Goal: Transaction & Acquisition: Book appointment/travel/reservation

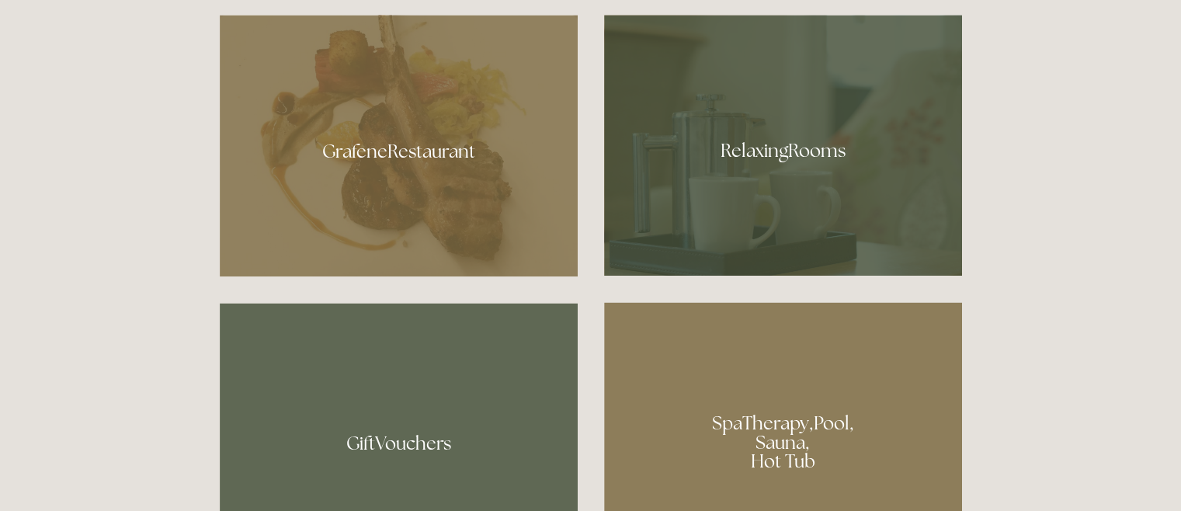
scroll to position [931, 0]
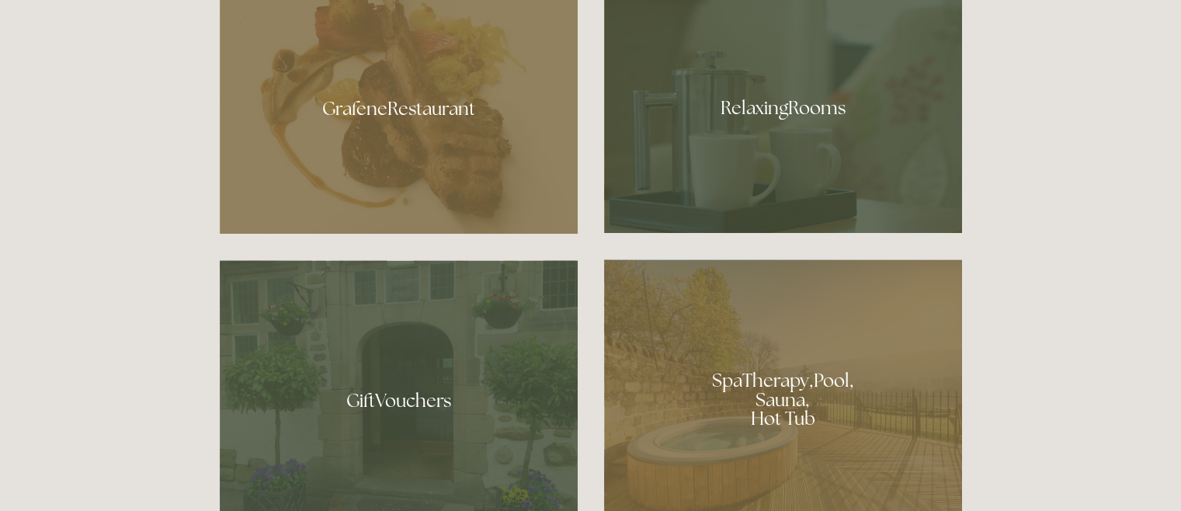
click at [795, 106] on div at bounding box center [783, 102] width 358 height 261
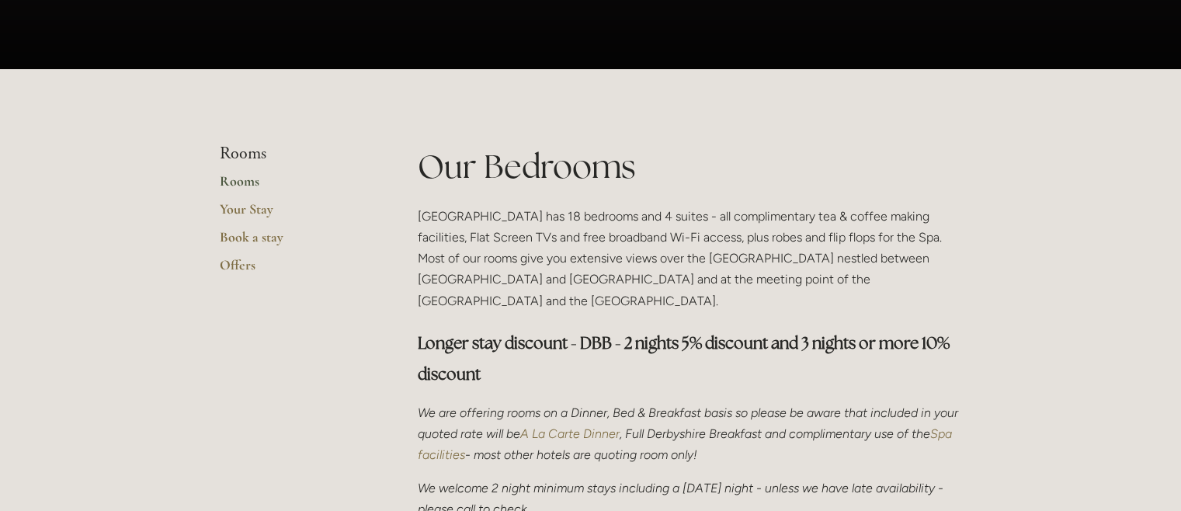
scroll to position [258, 0]
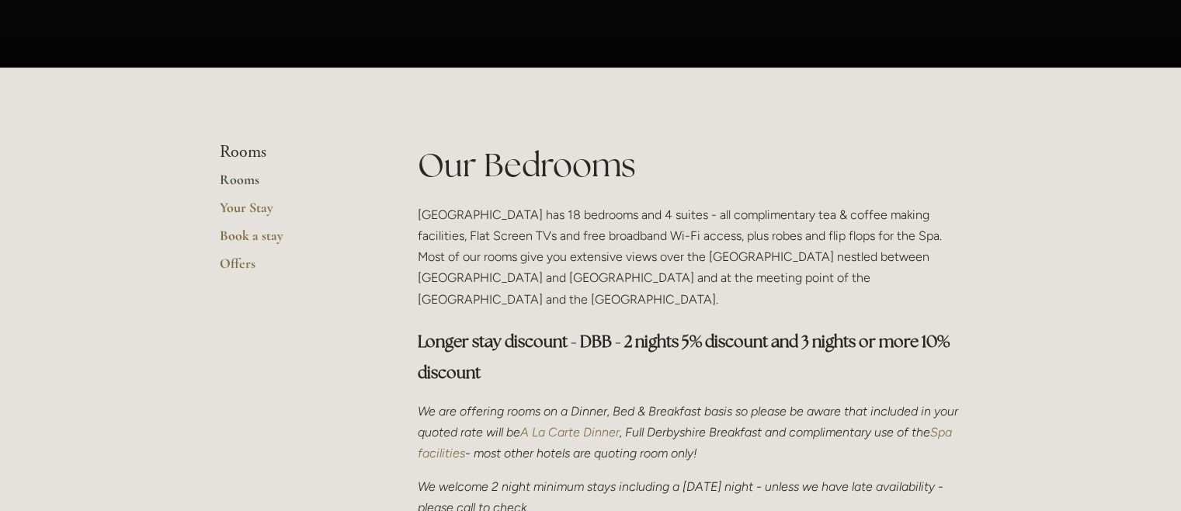
click at [245, 173] on link "Rooms" at bounding box center [294, 185] width 148 height 28
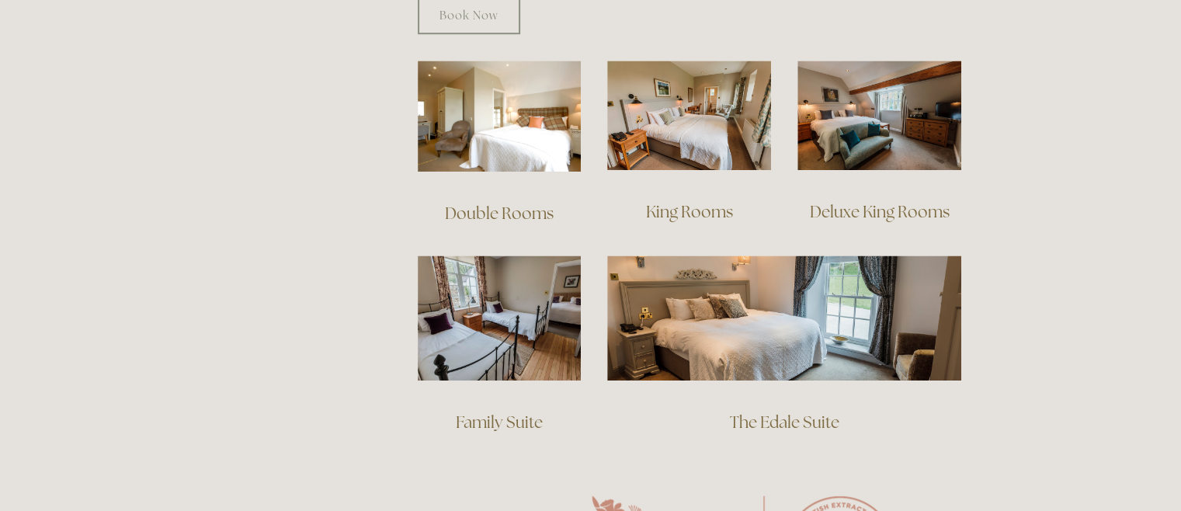
scroll to position [1112, 0]
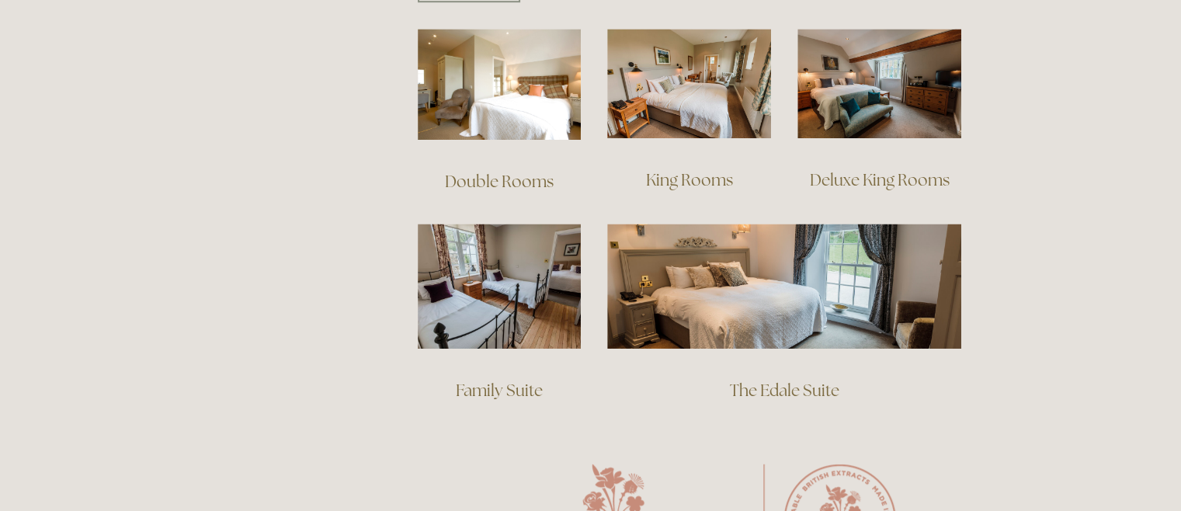
click at [498, 380] on link "Family Suite" at bounding box center [499, 390] width 87 height 21
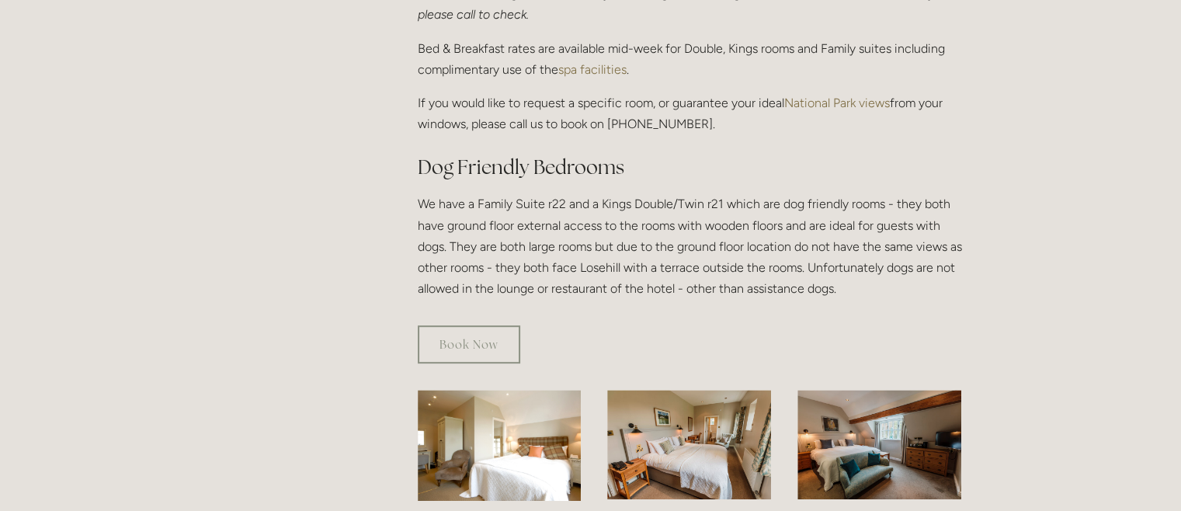
scroll to position [750, 0]
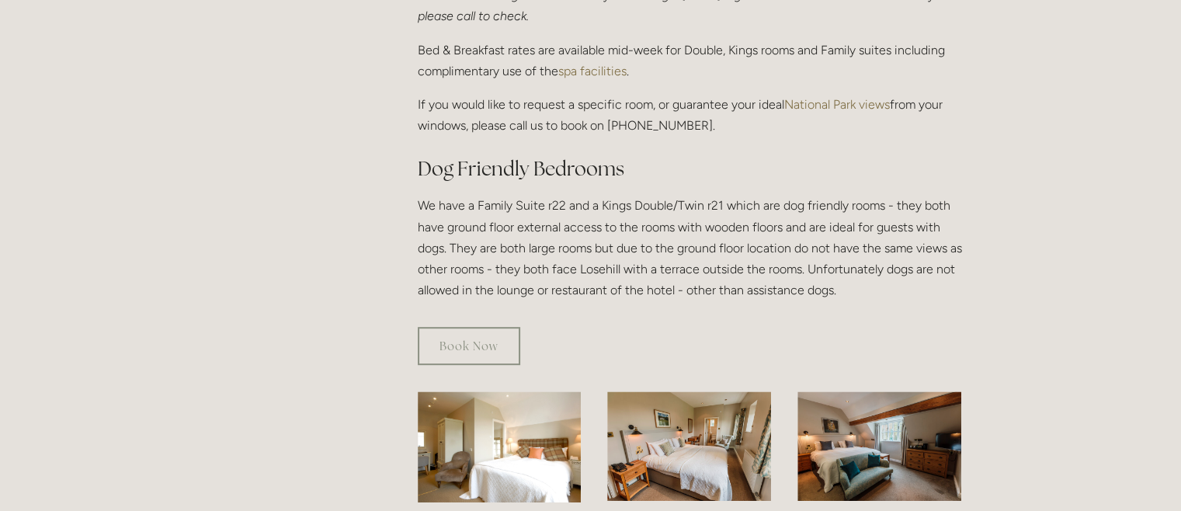
click at [474, 335] on link "Book Now" at bounding box center [469, 346] width 102 height 38
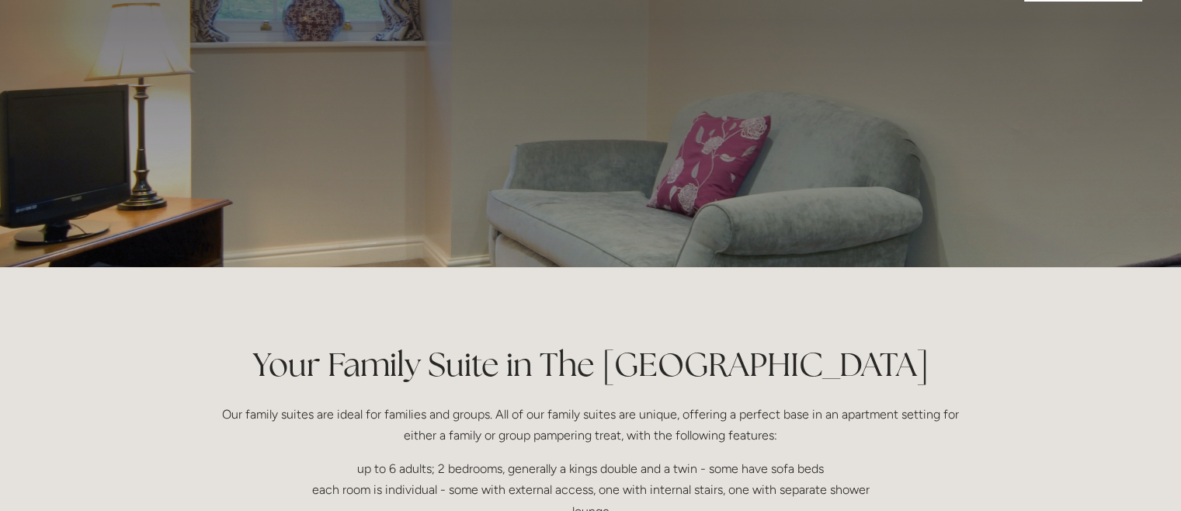
scroll to position [51, 0]
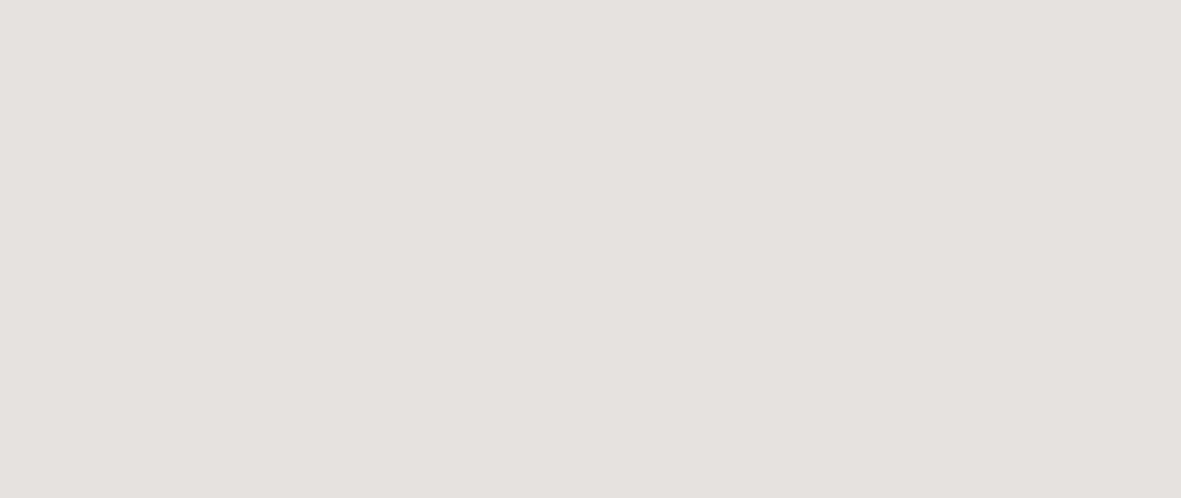
scroll to position [498, 0]
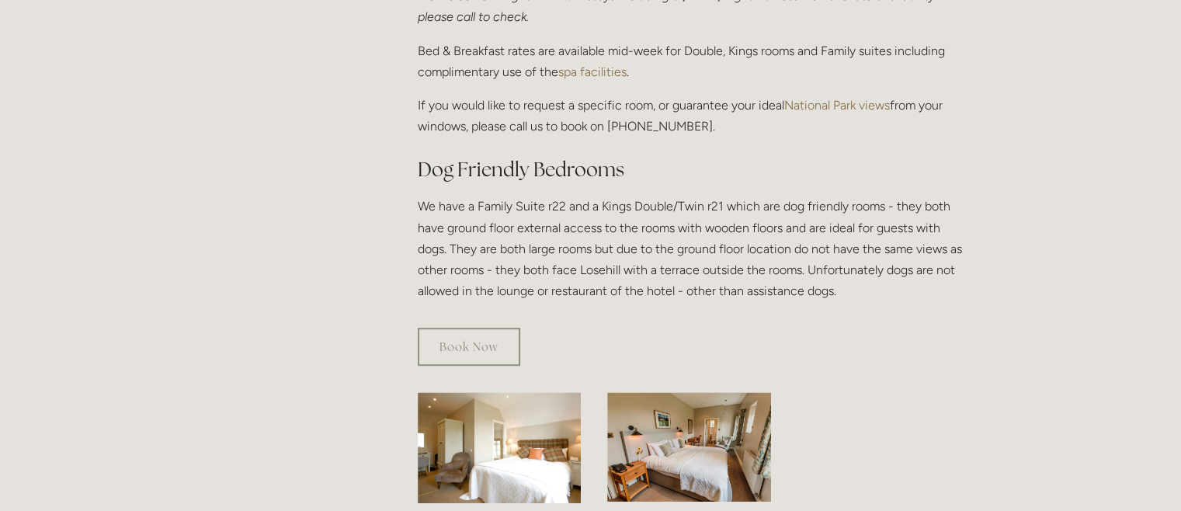
scroll to position [750, 0]
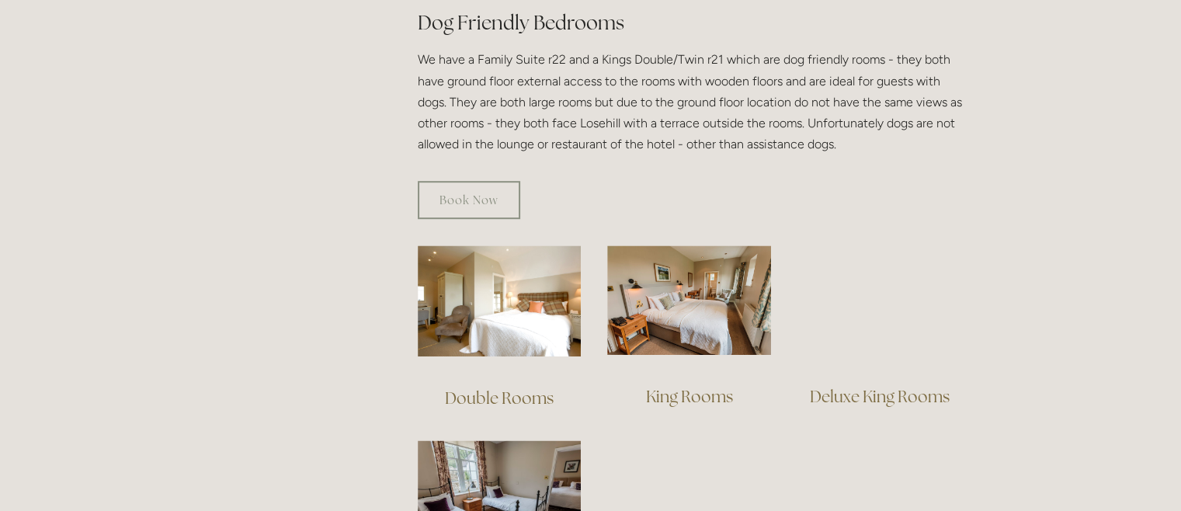
scroll to position [1009, 0]
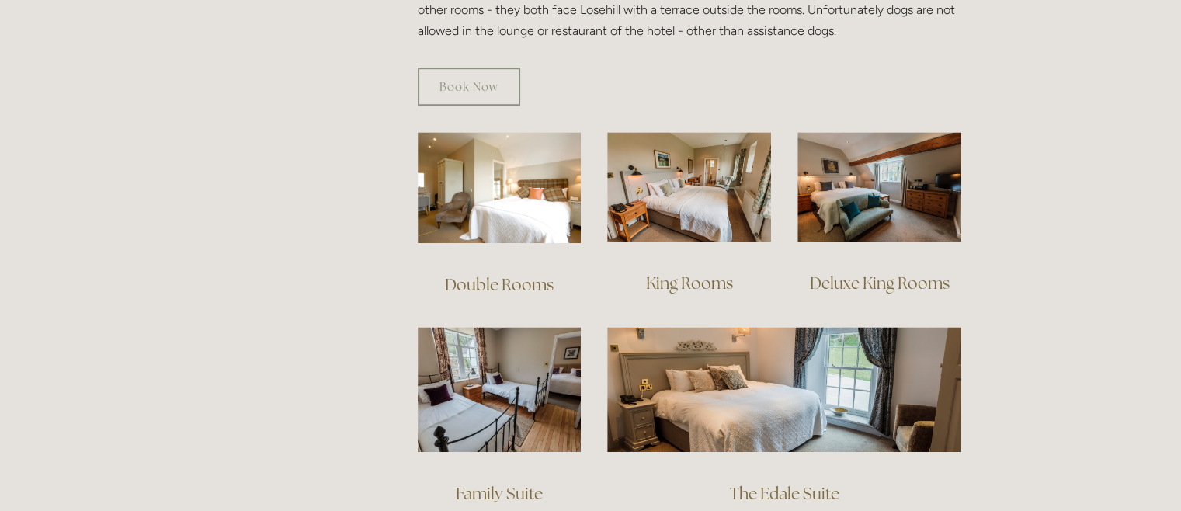
click at [925, 272] on link "Deluxe King Rooms" at bounding box center [880, 282] width 140 height 21
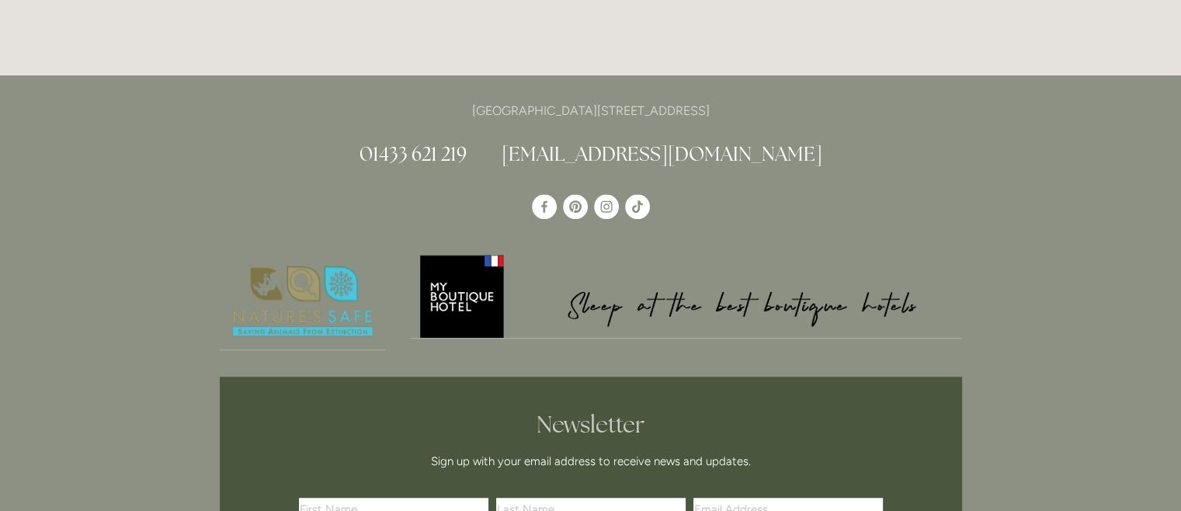
scroll to position [983, 0]
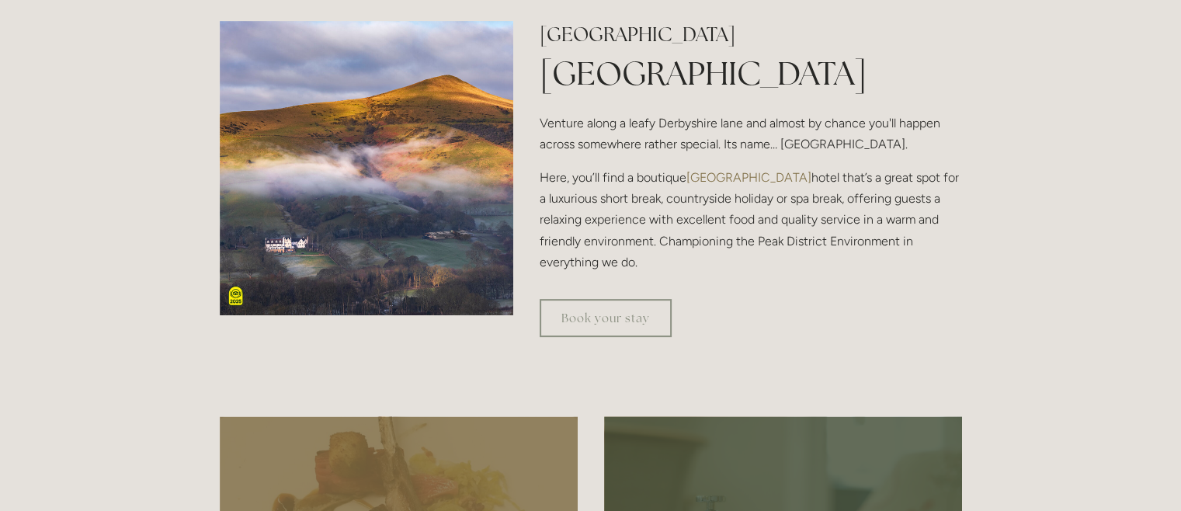
scroll to position [414, 0]
